Goal: Obtain resource: Download file/media

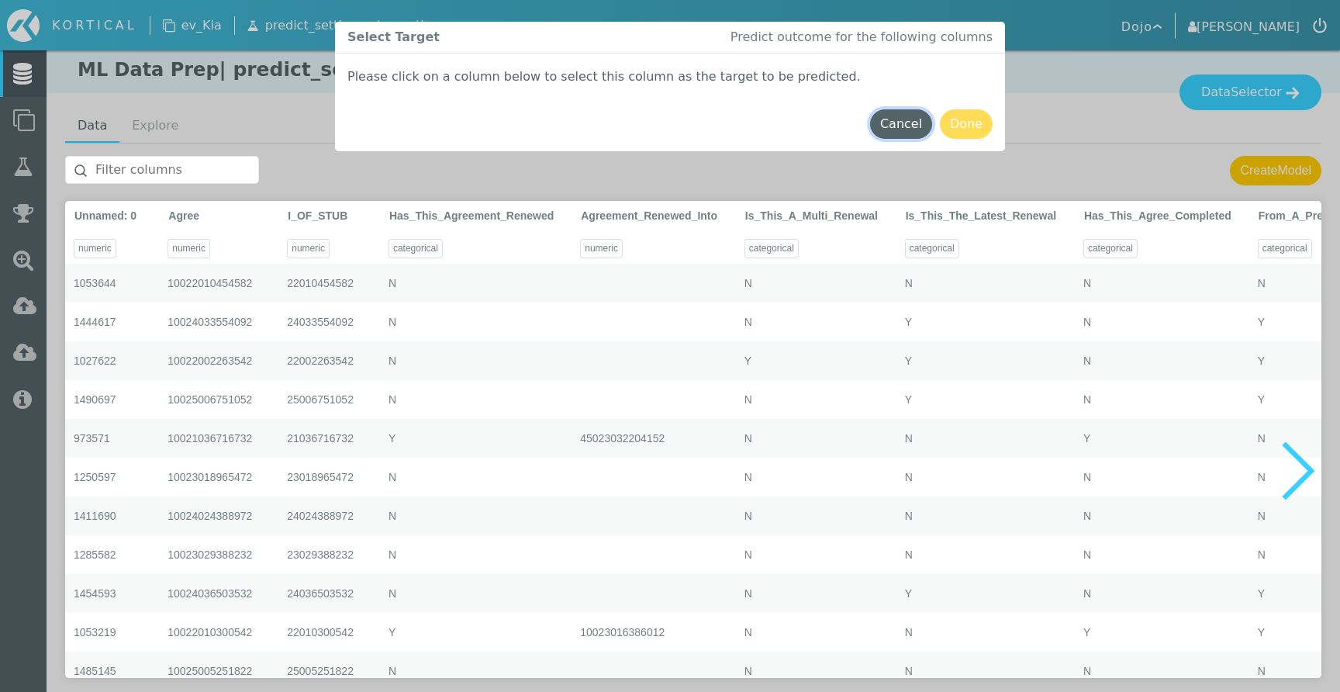
click at [899, 124] on button "Cancel" at bounding box center [901, 123] width 62 height 29
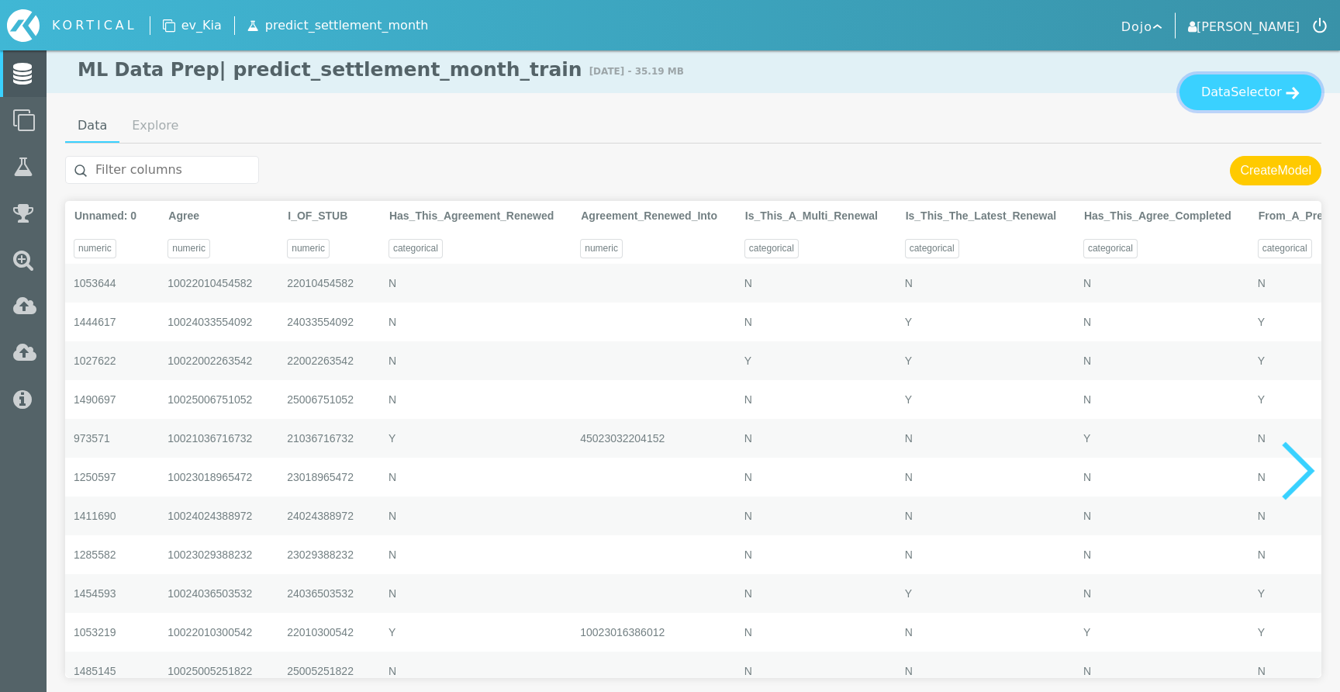
click at [1250, 85] on span "Selector" at bounding box center [1256, 92] width 51 height 19
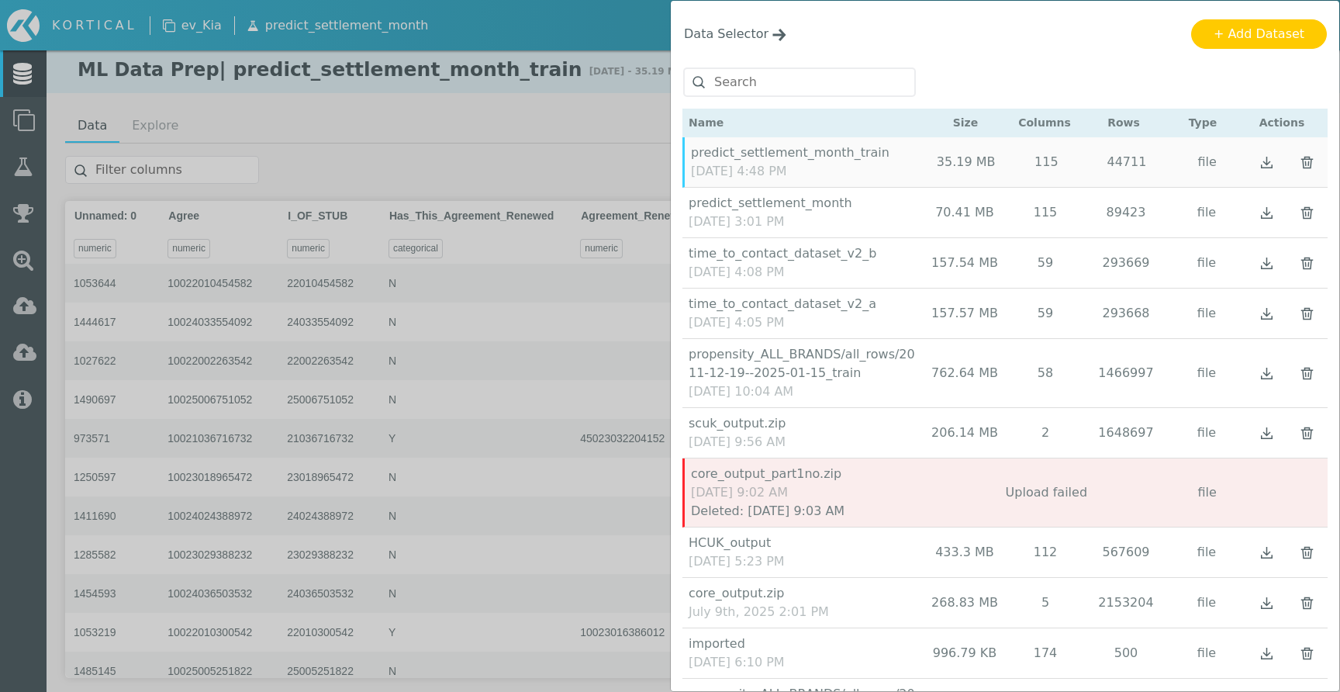
click at [1267, 172] on img "button" at bounding box center [1266, 162] width 19 height 19
click at [1273, 172] on img "button" at bounding box center [1266, 162] width 19 height 19
